Goal: Information Seeking & Learning: Learn about a topic

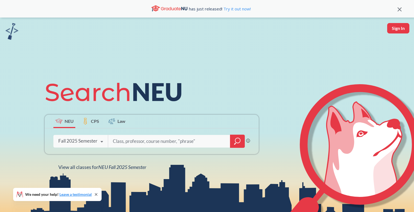
click at [125, 143] on input "search" at bounding box center [169, 140] width 114 height 11
type input "design"
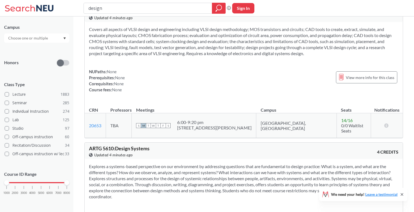
scroll to position [26, 0]
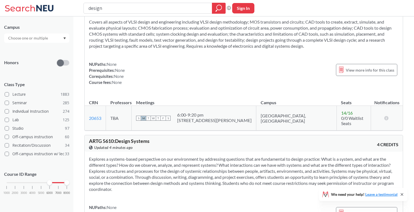
drag, startPoint x: 7, startPoint y: 181, endPoint x: 51, endPoint y: 181, distance: 44.9
click at [52, 181] on div "1000 2000 3000 4000 5000 6000 7000 8000" at bounding box center [37, 182] width 60 height 4
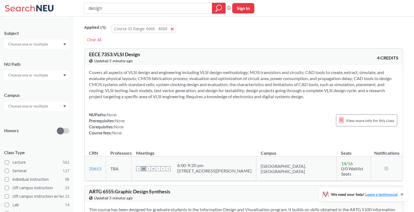
scroll to position [108, 0]
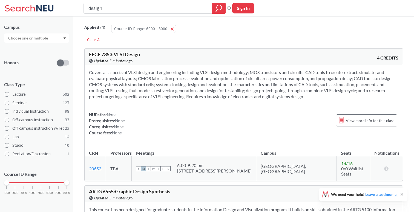
drag, startPoint x: 50, startPoint y: 183, endPoint x: 0, endPoint y: 182, distance: 49.5
click at [0, 183] on div "NEU CPS LAW Semesters Fall 2025 Subject NU Path Campus Honors Class Type Lectur…" at bounding box center [36, 113] width 73 height 195
drag, startPoint x: 66, startPoint y: 182, endPoint x: 27, endPoint y: 182, distance: 39.4
click at [27, 182] on div "1000 2000 3000 4000 5000 6000 7000 8000" at bounding box center [37, 182] width 60 height 4
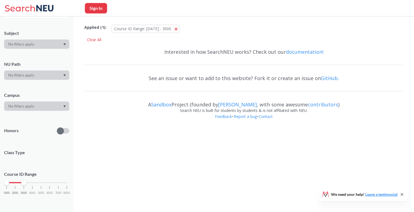
scroll to position [91, 0]
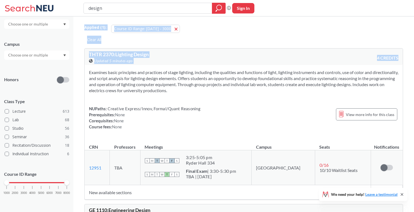
drag, startPoint x: 24, startPoint y: 181, endPoint x: 83, endPoint y: 181, distance: 59.7
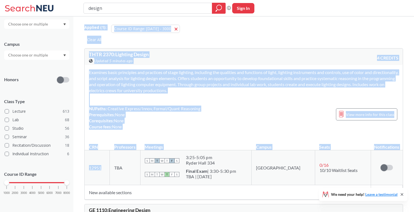
drag, startPoint x: 67, startPoint y: 182, endPoint x: 94, endPoint y: 183, distance: 27.7
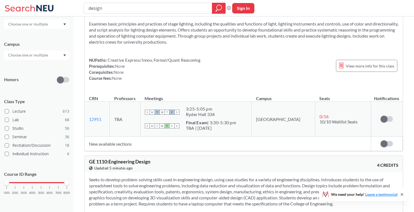
scroll to position [0, 0]
